Goal: Navigation & Orientation: Find specific page/section

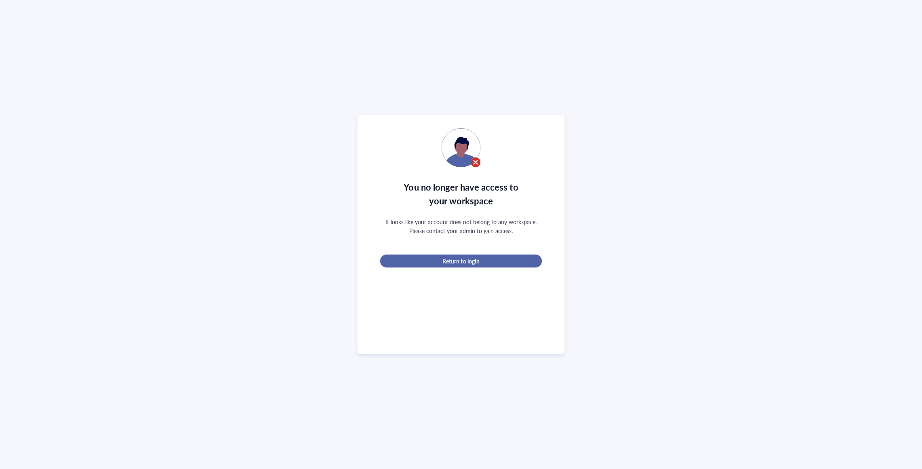
click at [483, 257] on div "Return to login" at bounding box center [461, 260] width 136 height 7
